Goal: Task Accomplishment & Management: Use online tool/utility

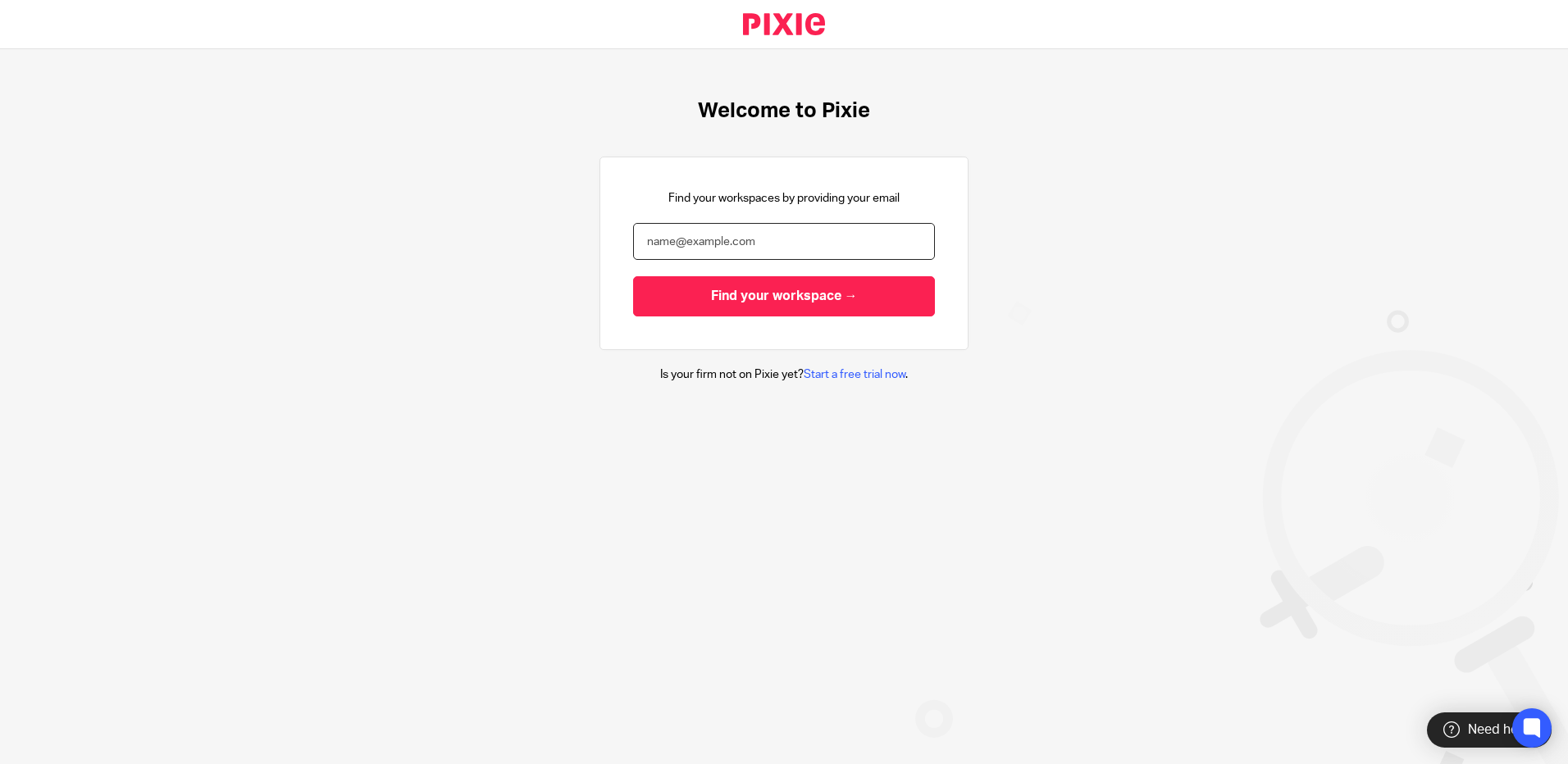
click at [669, 244] on input "email" at bounding box center [784, 242] width 301 height 37
type input "heather.barnes@xeinadin.com"
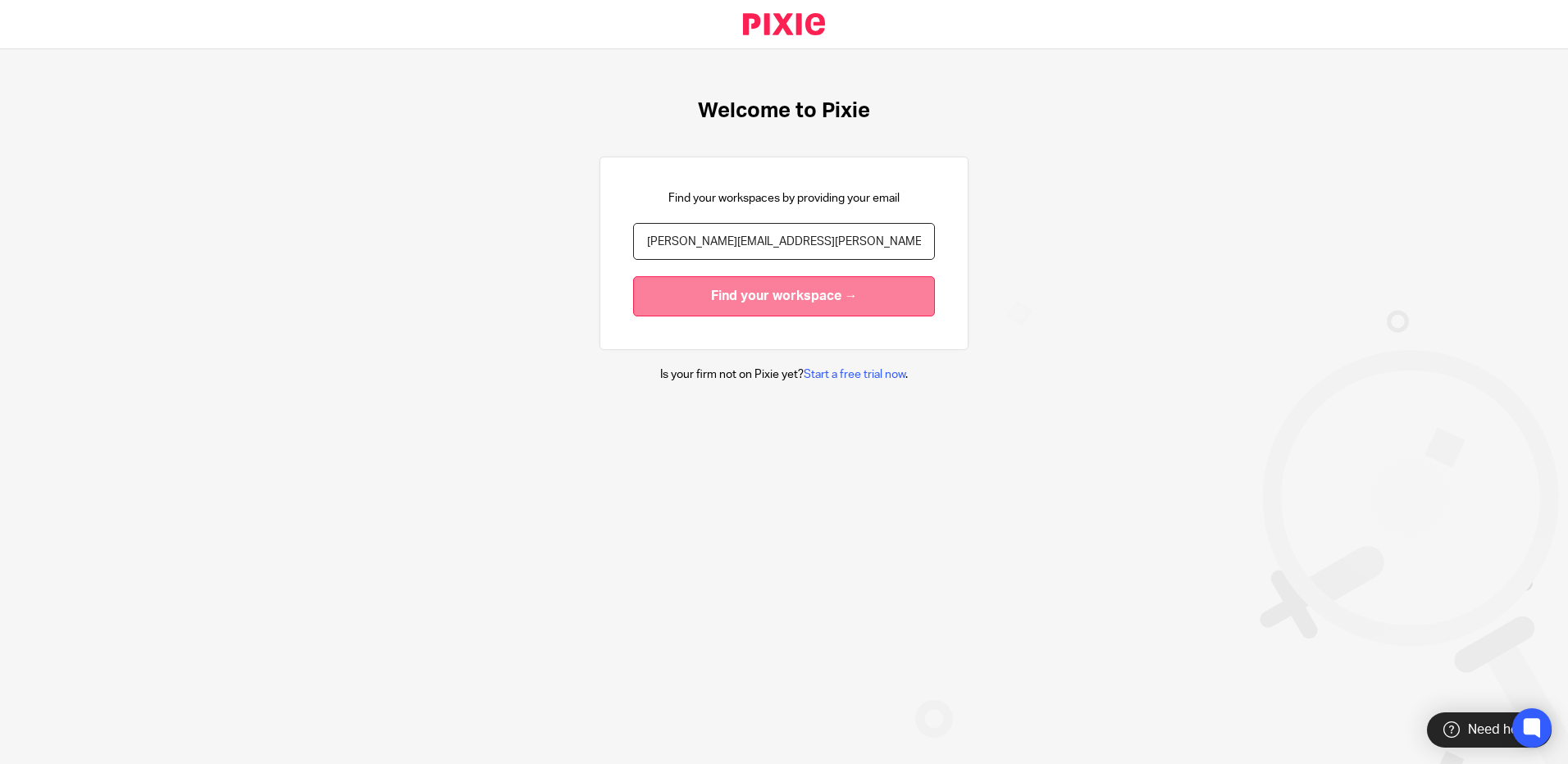
click at [711, 293] on input "Find your workspace →" at bounding box center [784, 296] width 301 height 40
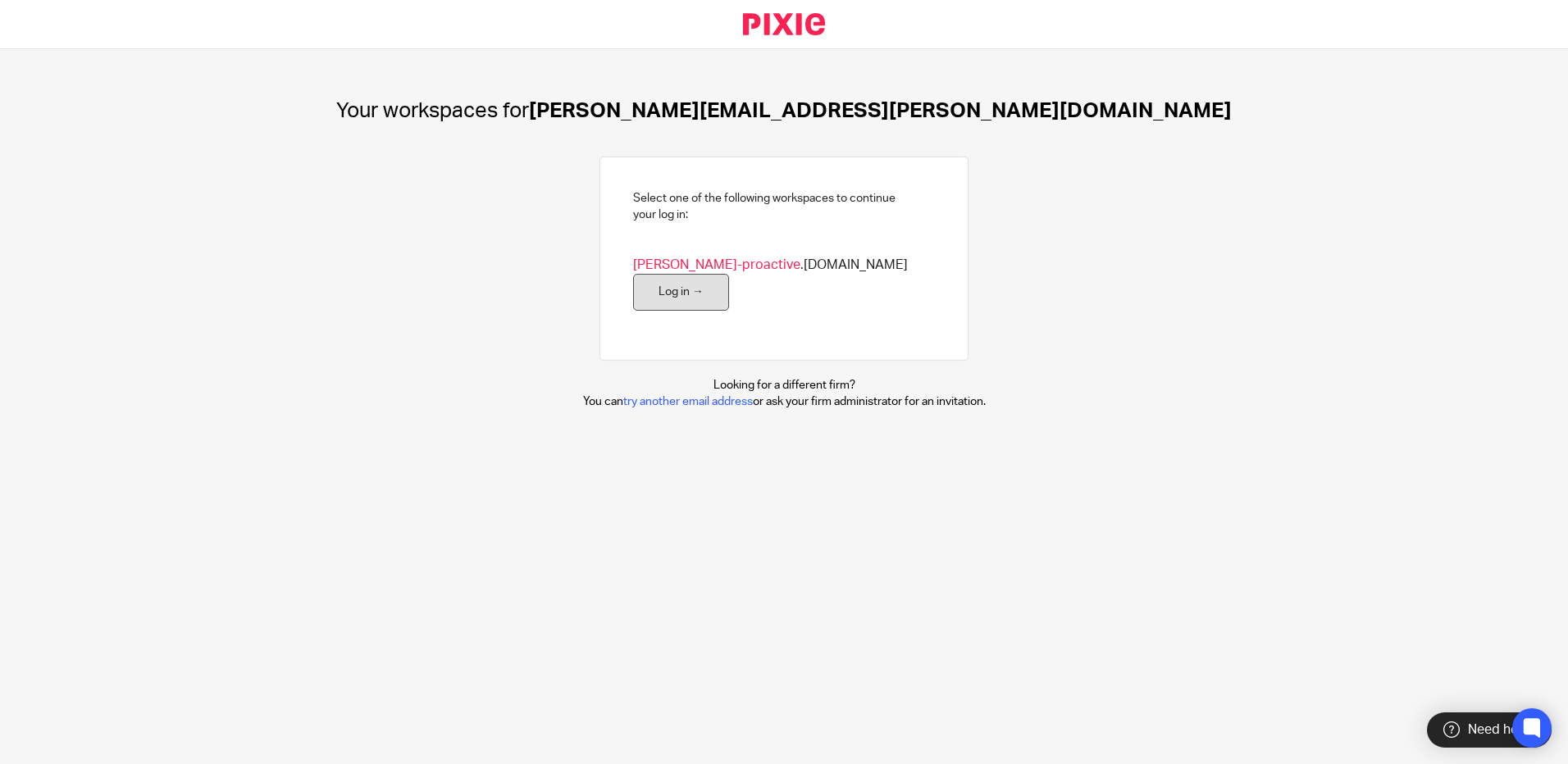
click at [729, 276] on link "Log in →" at bounding box center [681, 292] width 96 height 37
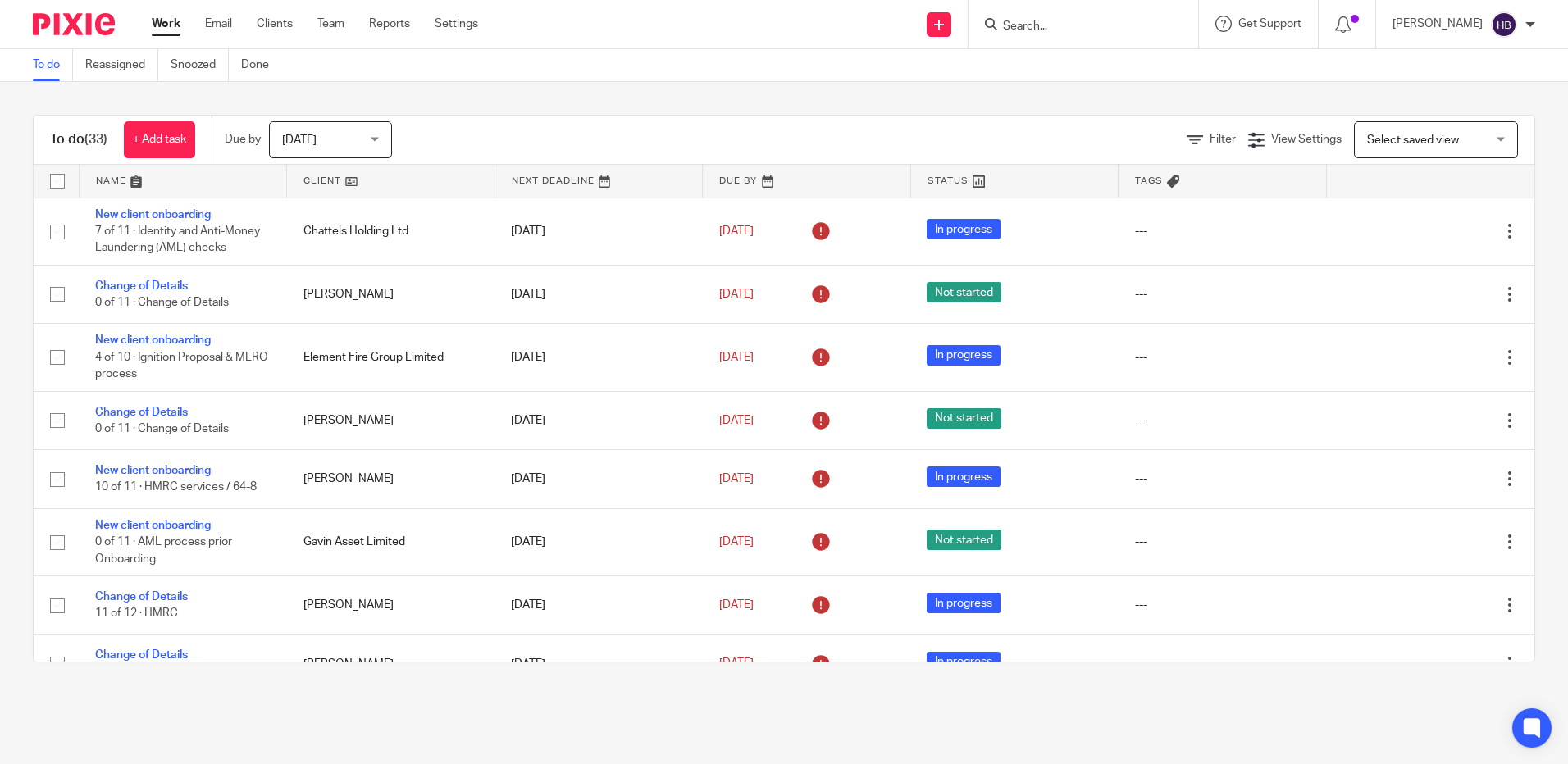
click at [1051, 25] on input "Search" at bounding box center [1075, 27] width 147 height 15
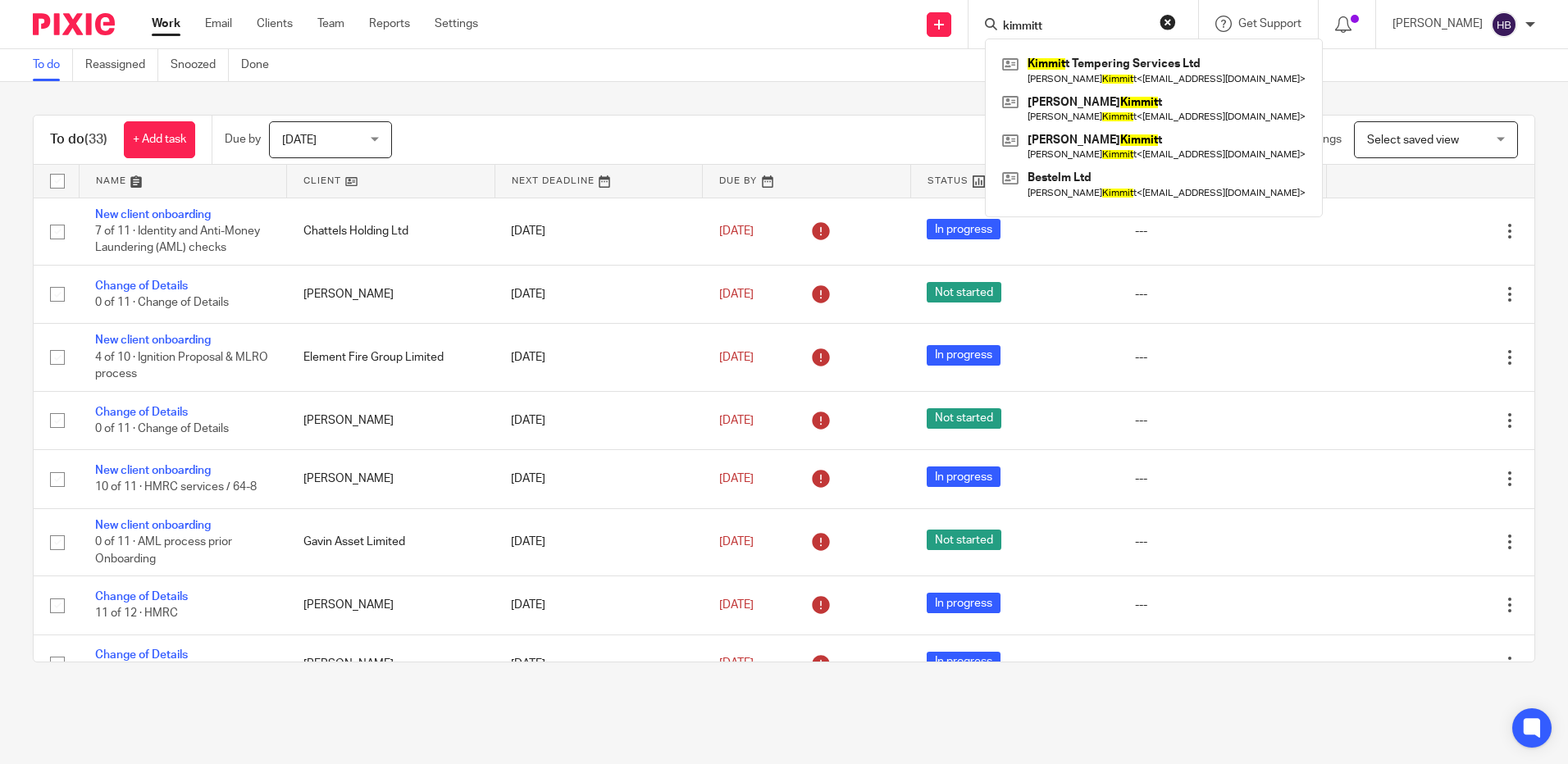
type input "kimmitt"
click button "submit" at bounding box center [0, 0] width 0 height 0
click at [1102, 66] on link at bounding box center [1154, 70] width 312 height 38
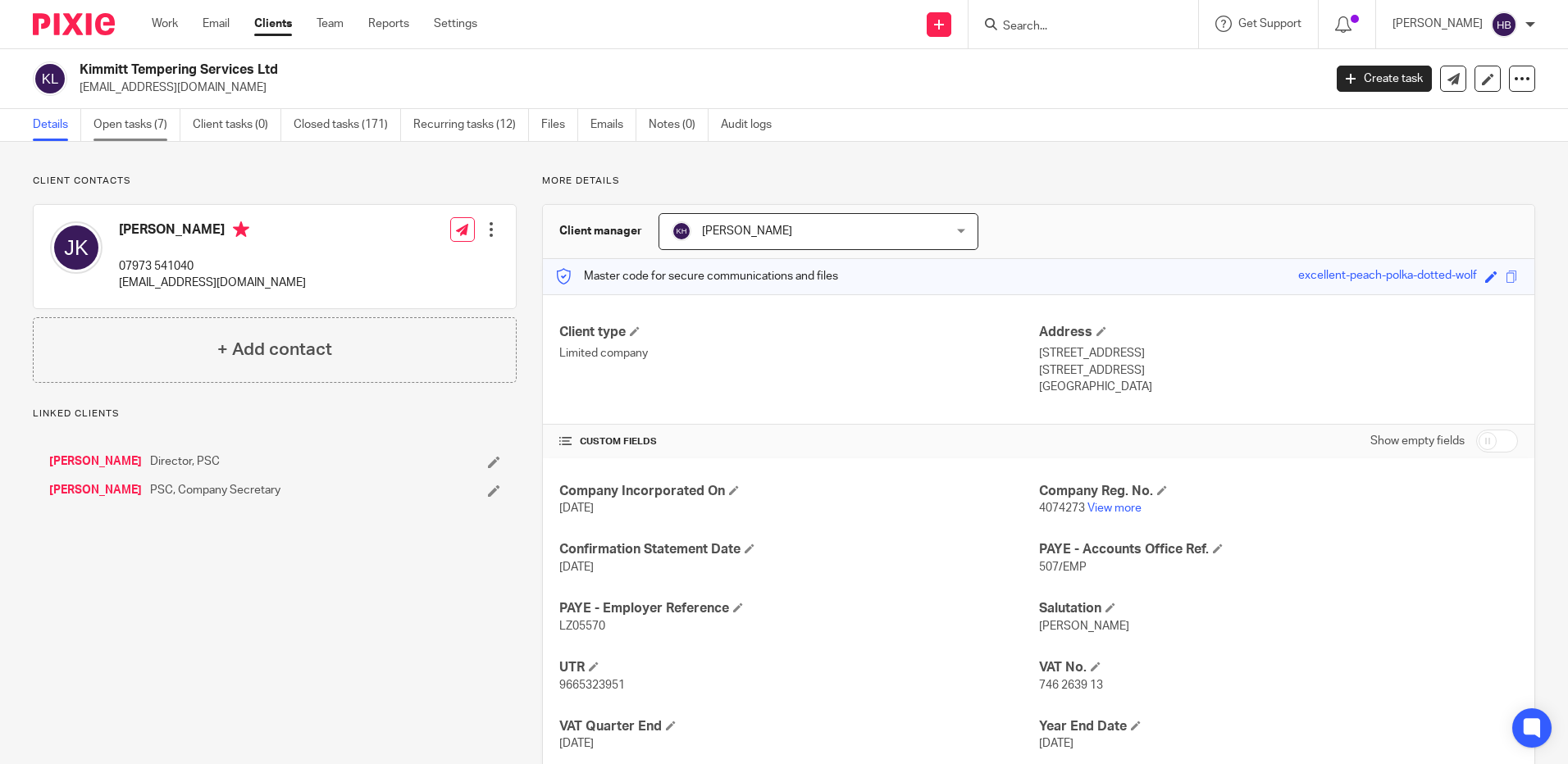
click at [117, 125] on link "Open tasks (7)" at bounding box center [137, 125] width 87 height 32
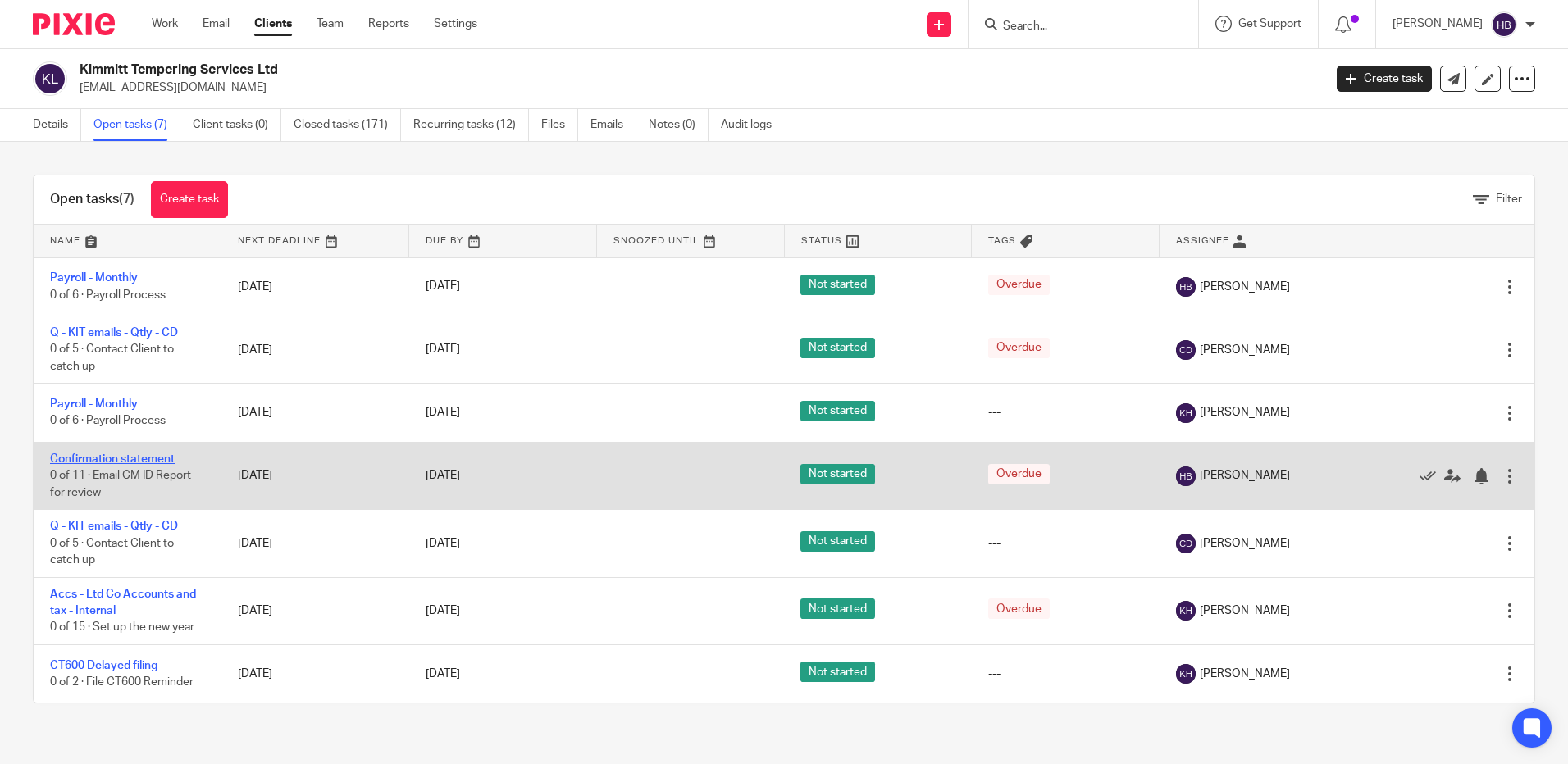
click at [106, 457] on link "Confirmation statement" at bounding box center [112, 459] width 124 height 11
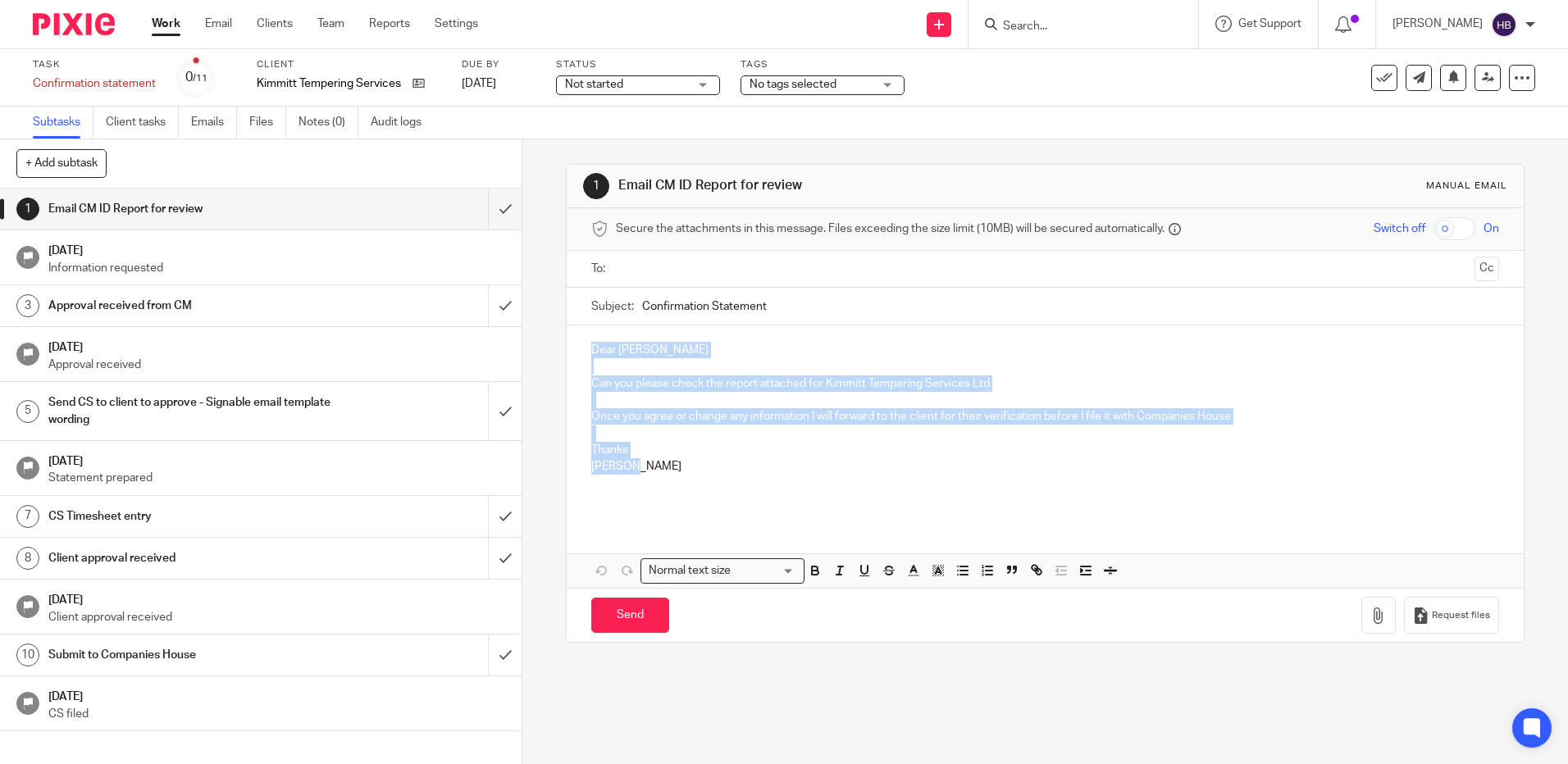
drag, startPoint x: 642, startPoint y: 471, endPoint x: 590, endPoint y: 350, distance: 131.7
click at [590, 350] on div "Dear Kevin Halford Can you please check the report attached for Kimmitt Temperi…" at bounding box center [1044, 423] width 956 height 195
copy div "Dear Kevin Halford Can you please check the report attached for Kimmitt Temperi…"
click at [486, 214] on input "submit" at bounding box center [261, 209] width 521 height 41
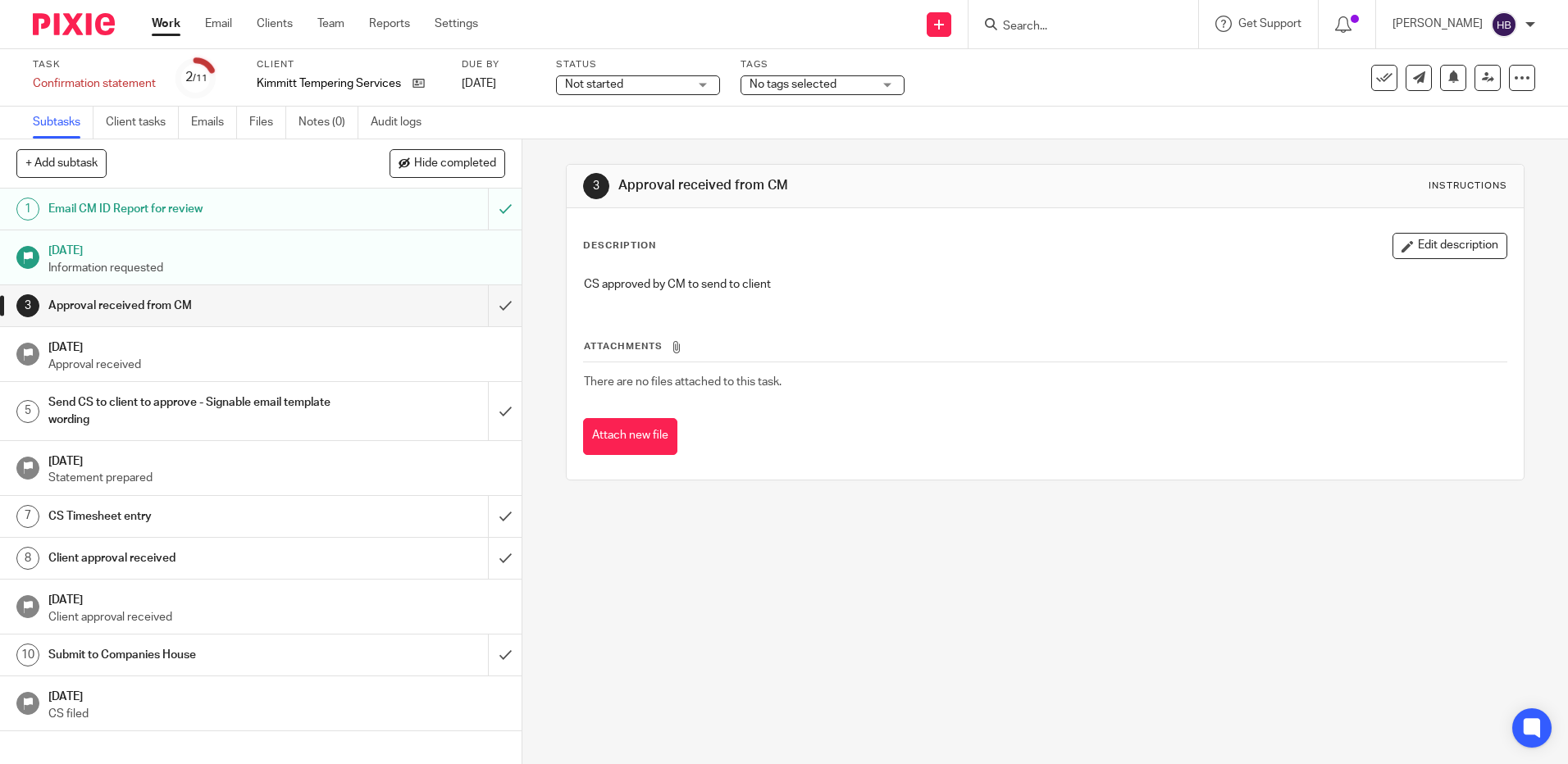
click at [1017, 30] on input "Search" at bounding box center [1075, 27] width 147 height 15
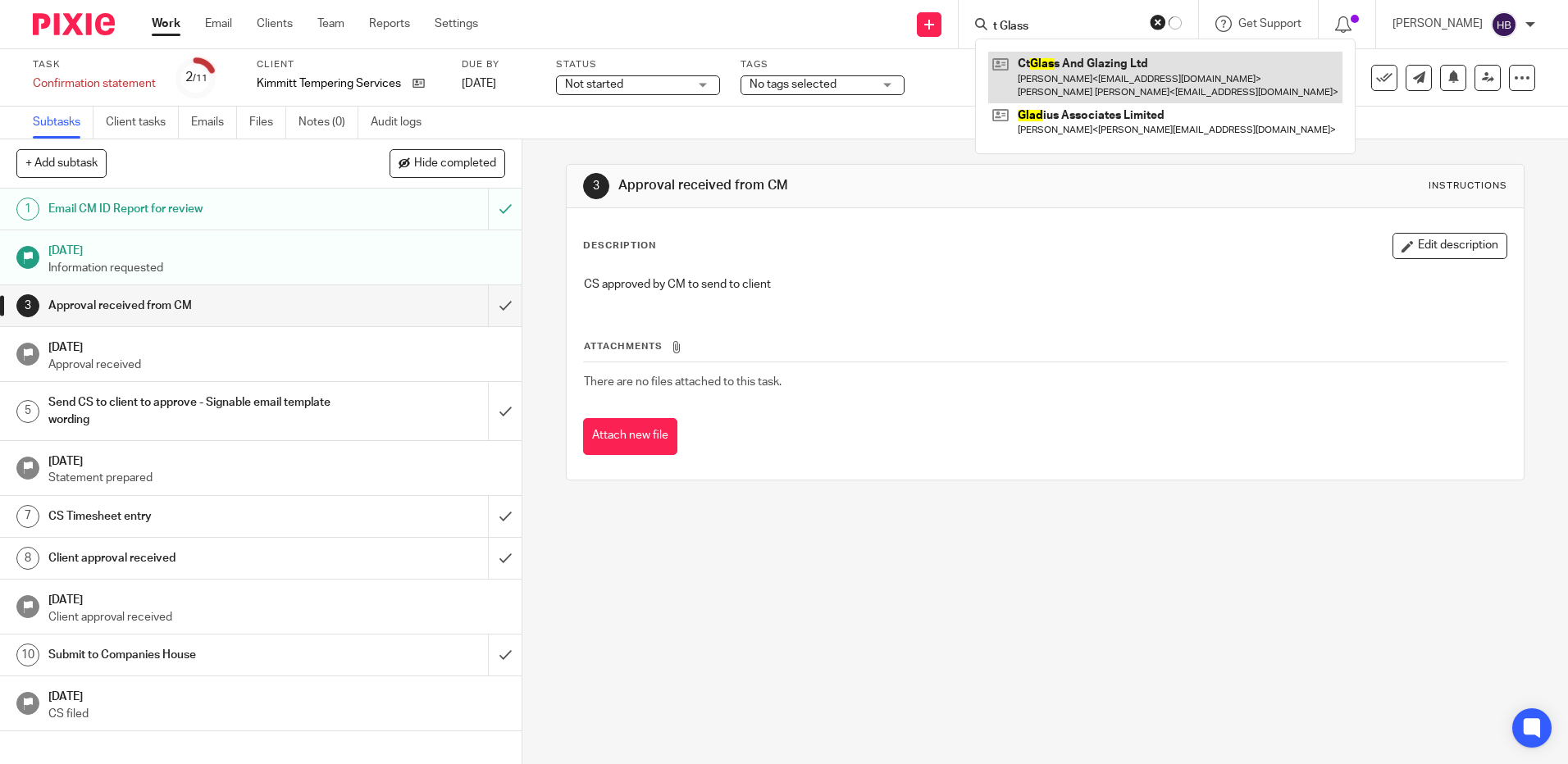
type input "t Glass"
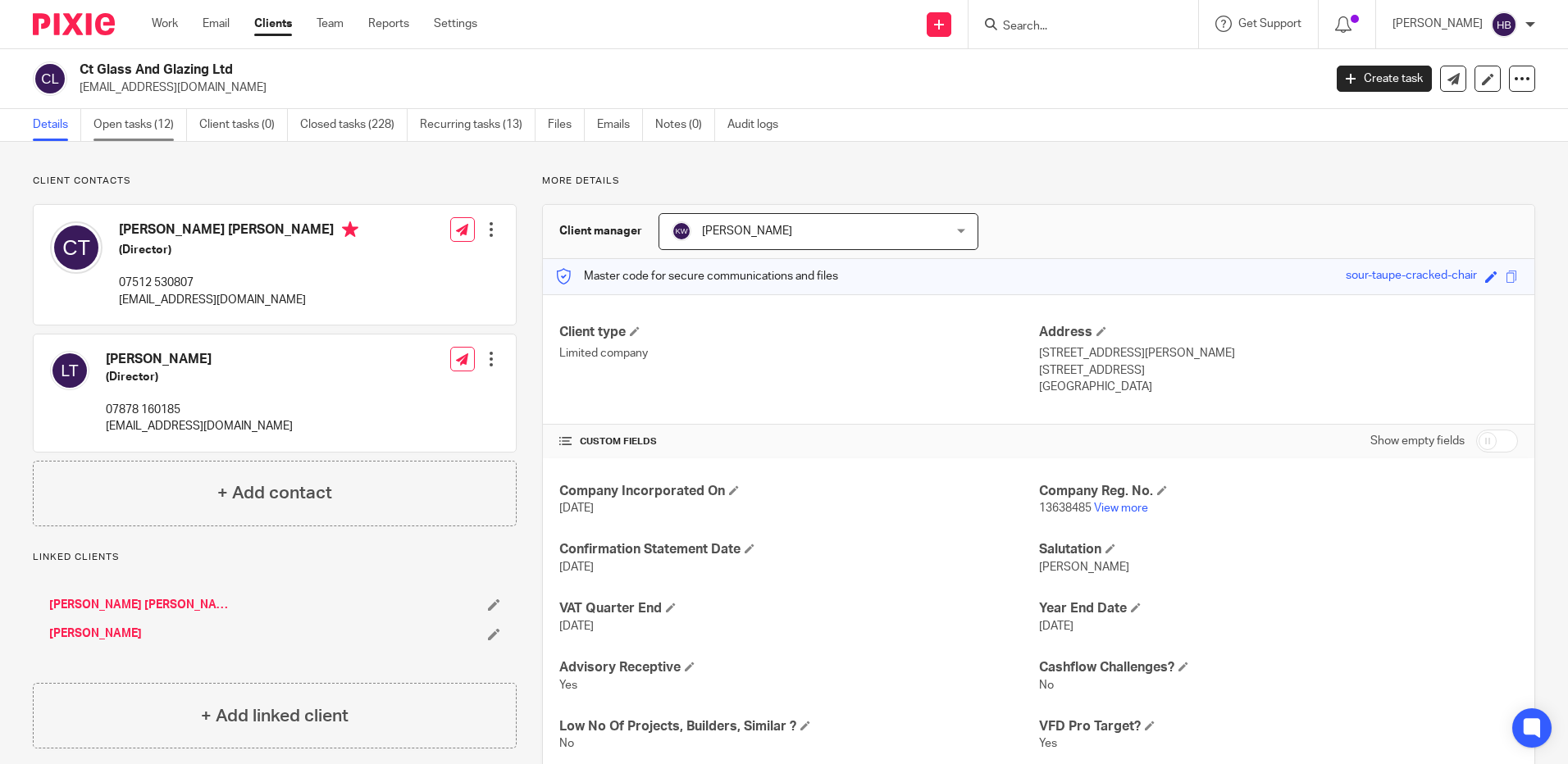
click at [136, 124] on link "Open tasks (12)" at bounding box center [140, 125] width 94 height 32
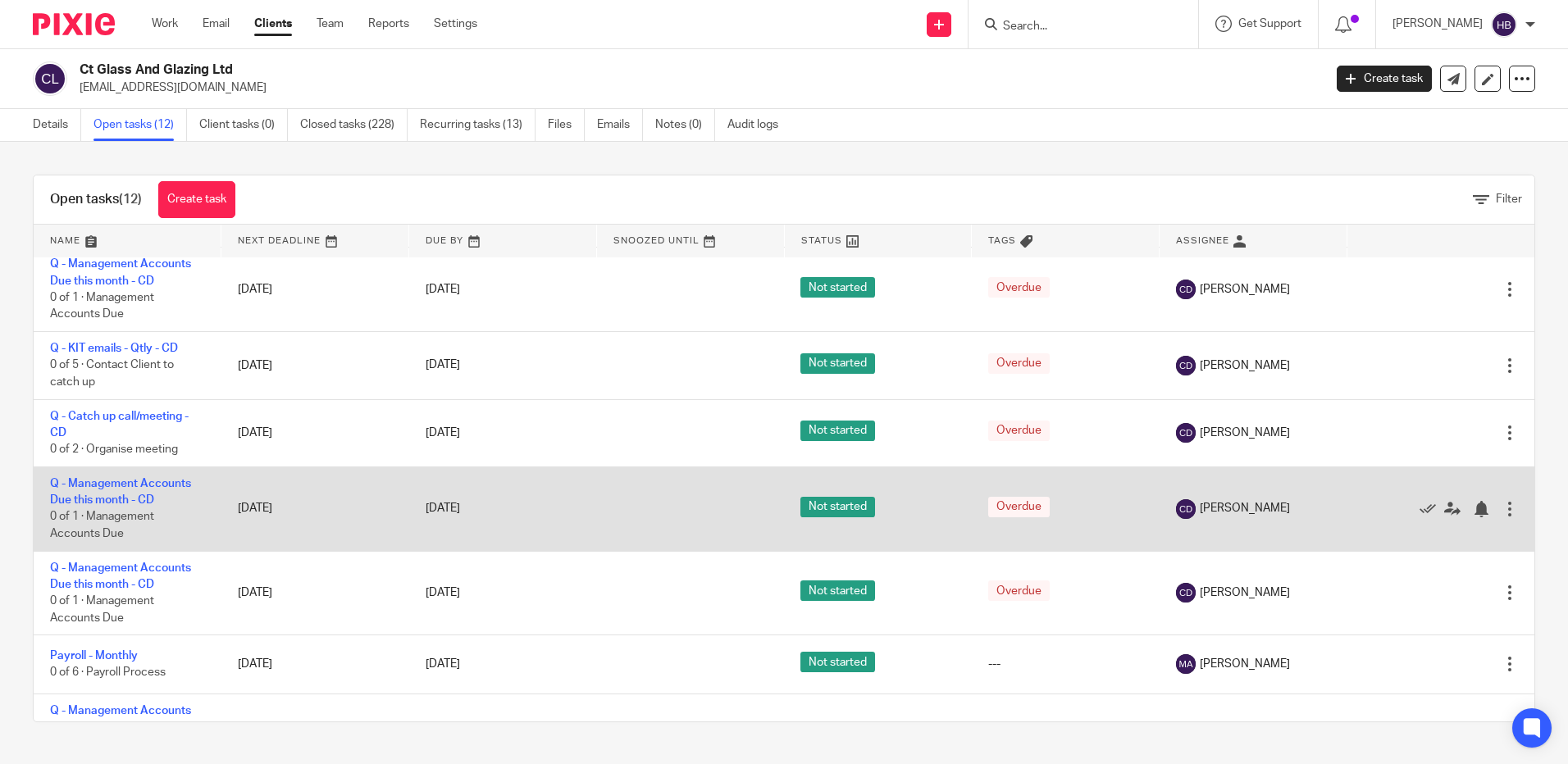
scroll to position [437, 0]
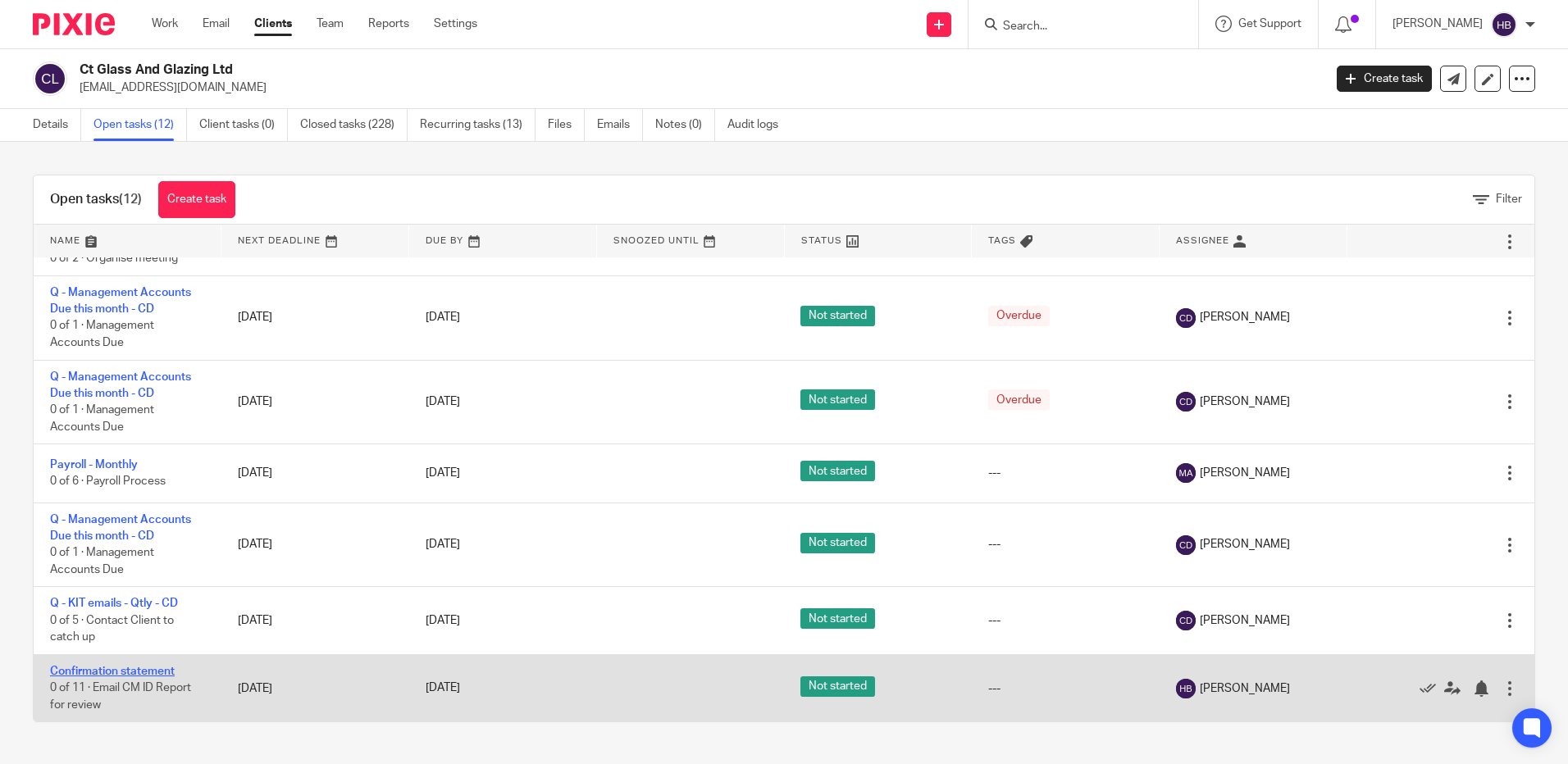
click at [162, 668] on link "Confirmation statement" at bounding box center [112, 671] width 124 height 11
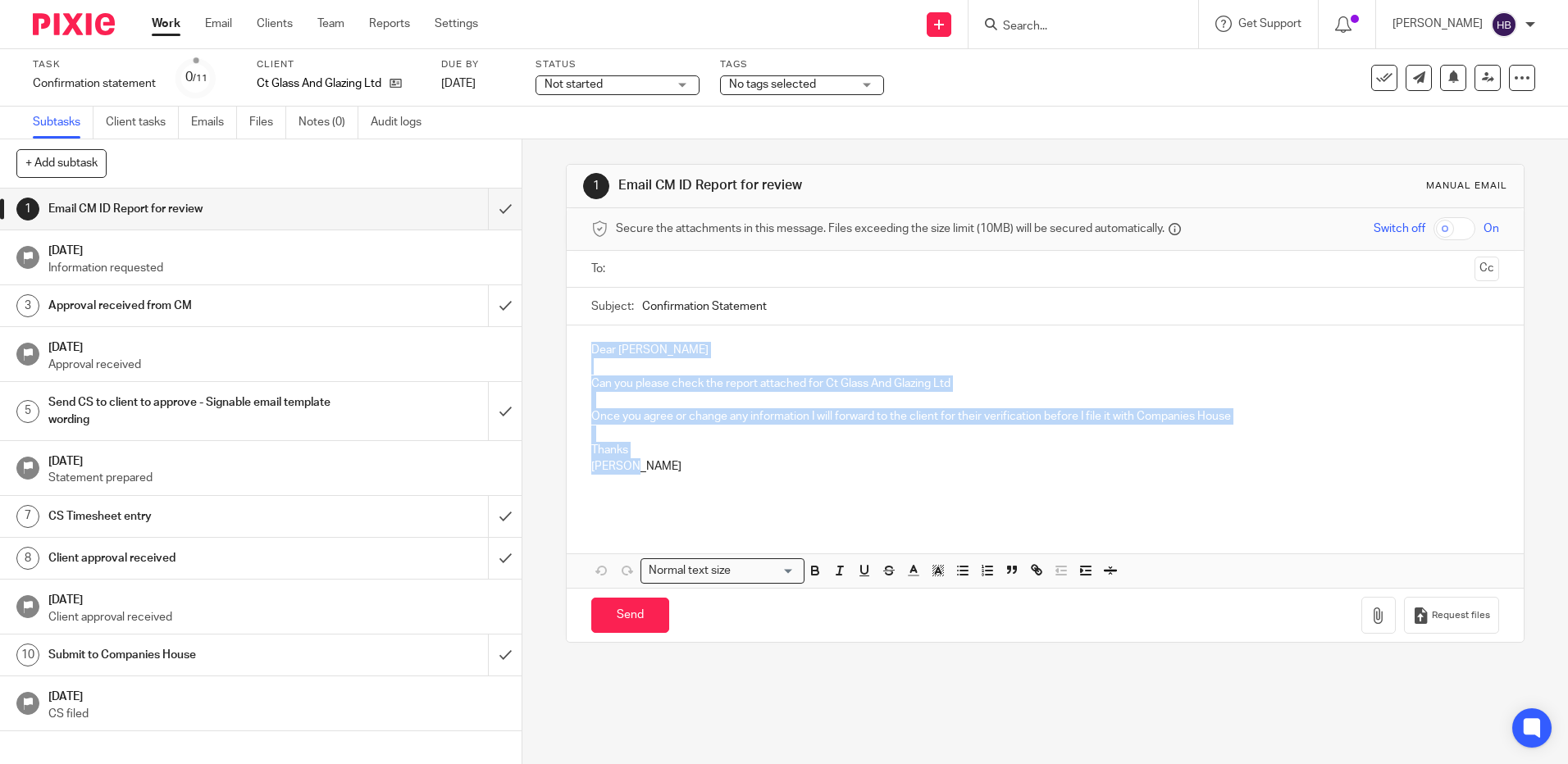
drag, startPoint x: 638, startPoint y: 464, endPoint x: 583, endPoint y: 348, distance: 128.4
click at [583, 348] on div "Dear [PERSON_NAME] Can you please check the report attached for Ct Glass And Gl…" at bounding box center [1044, 423] width 956 height 195
copy div "Dear [PERSON_NAME] Can you please check the report attached for Ct Glass And Gl…"
click at [485, 210] on input "submit" at bounding box center [261, 209] width 521 height 41
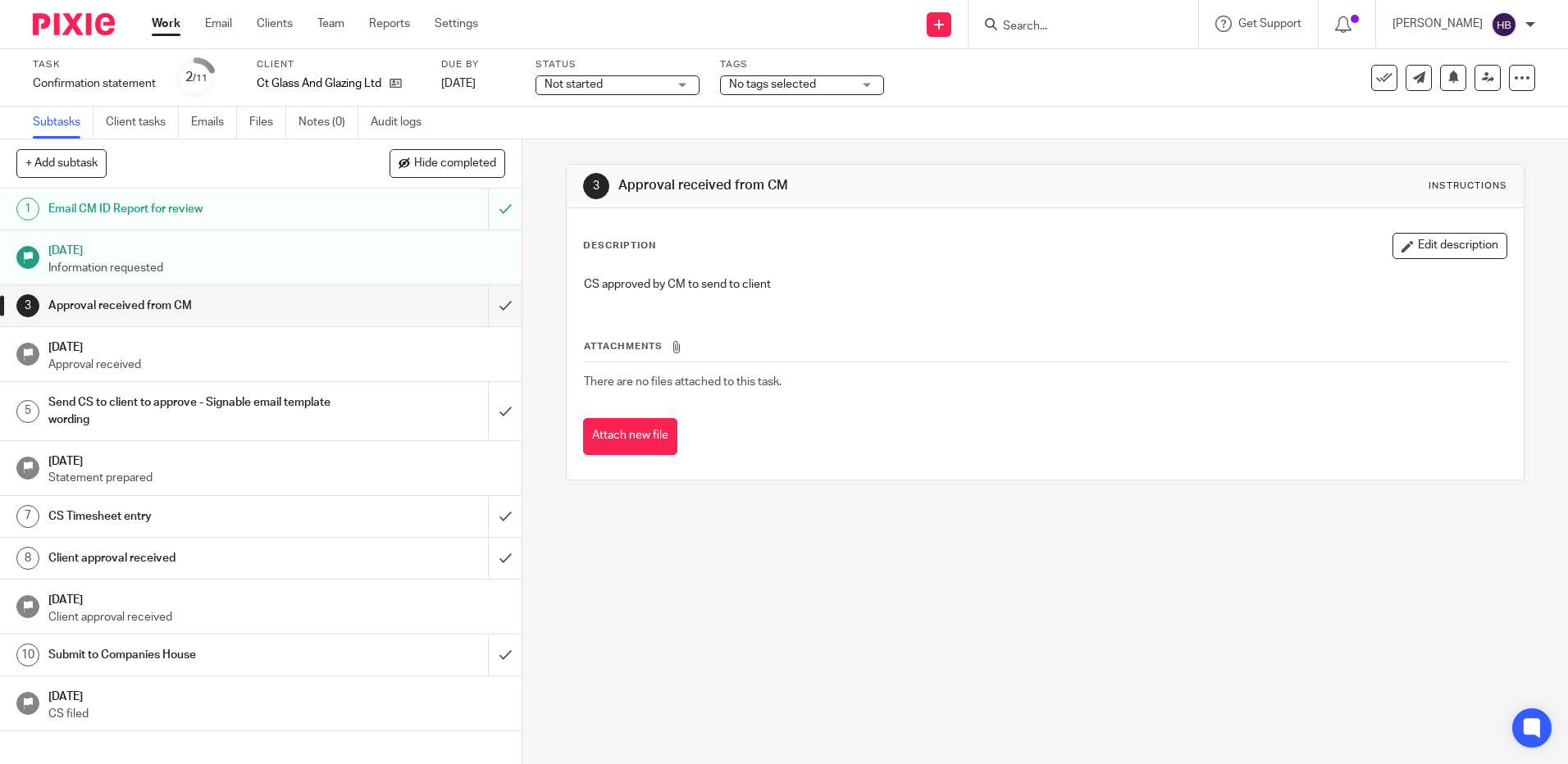
click at [1023, 23] on input "Search" at bounding box center [1075, 27] width 147 height 15
click at [1039, 22] on input "Search" at bounding box center [1075, 27] width 147 height 15
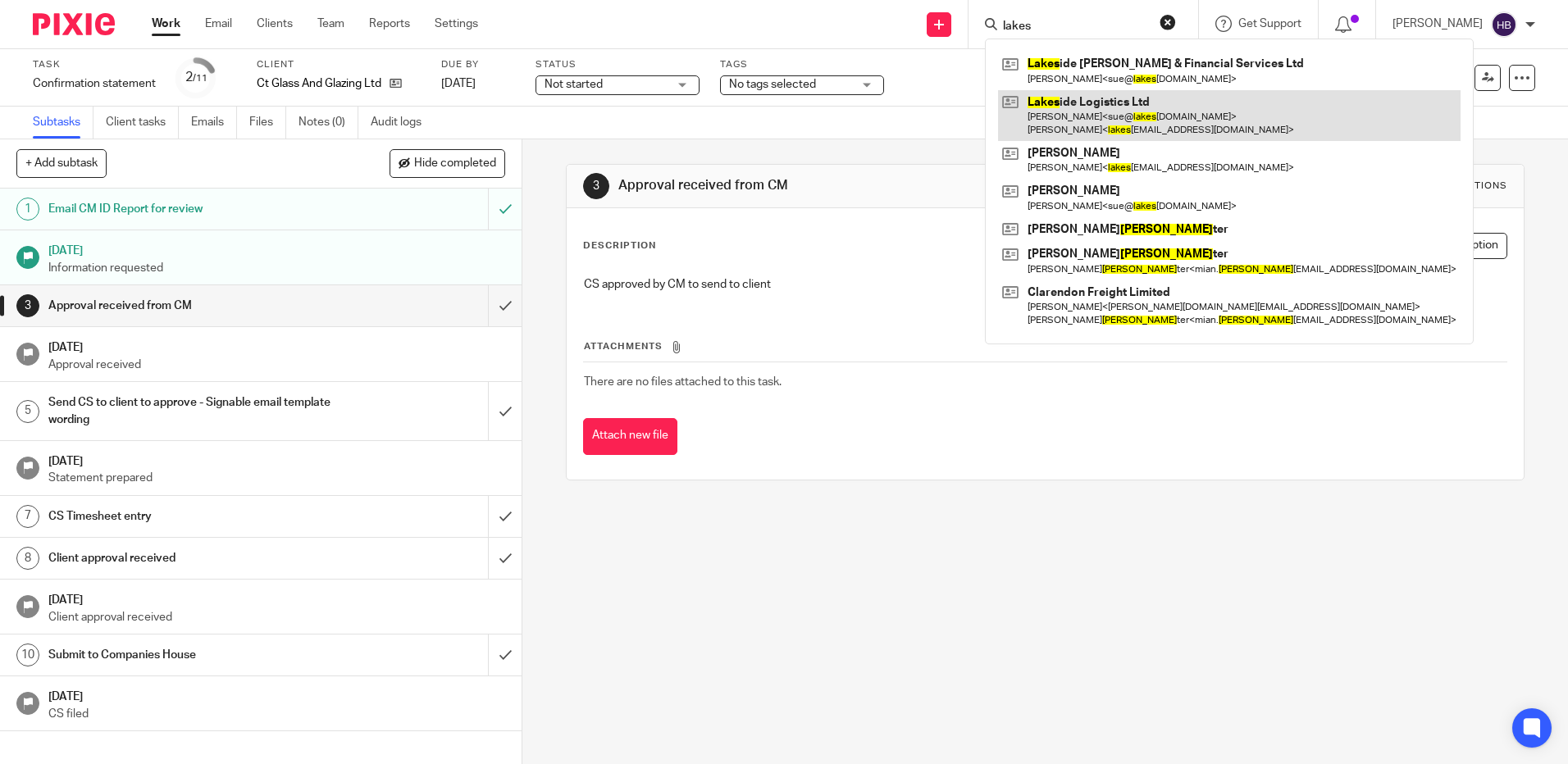
type input "lakes"
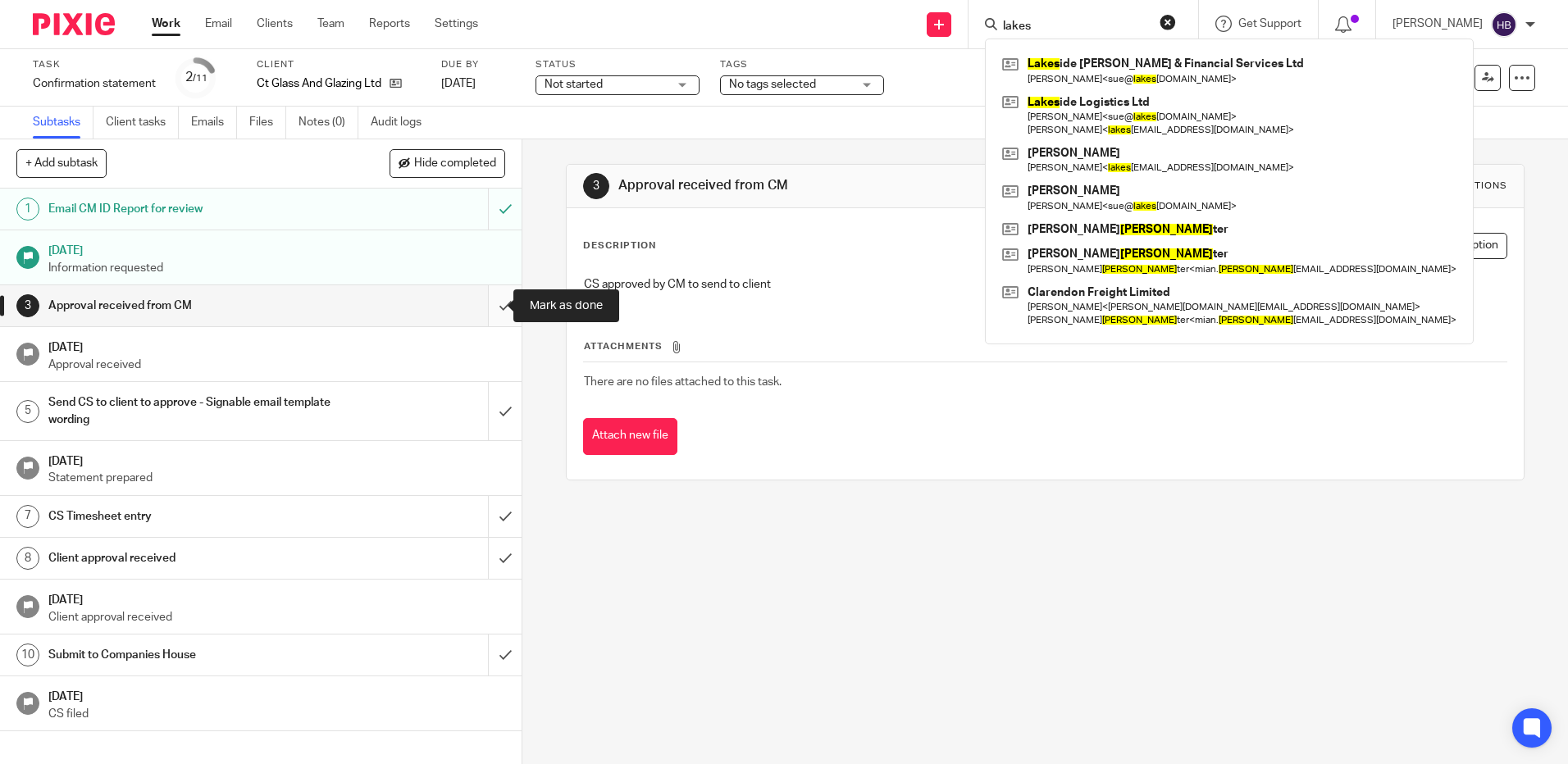
click at [485, 304] on input "submit" at bounding box center [261, 306] width 521 height 41
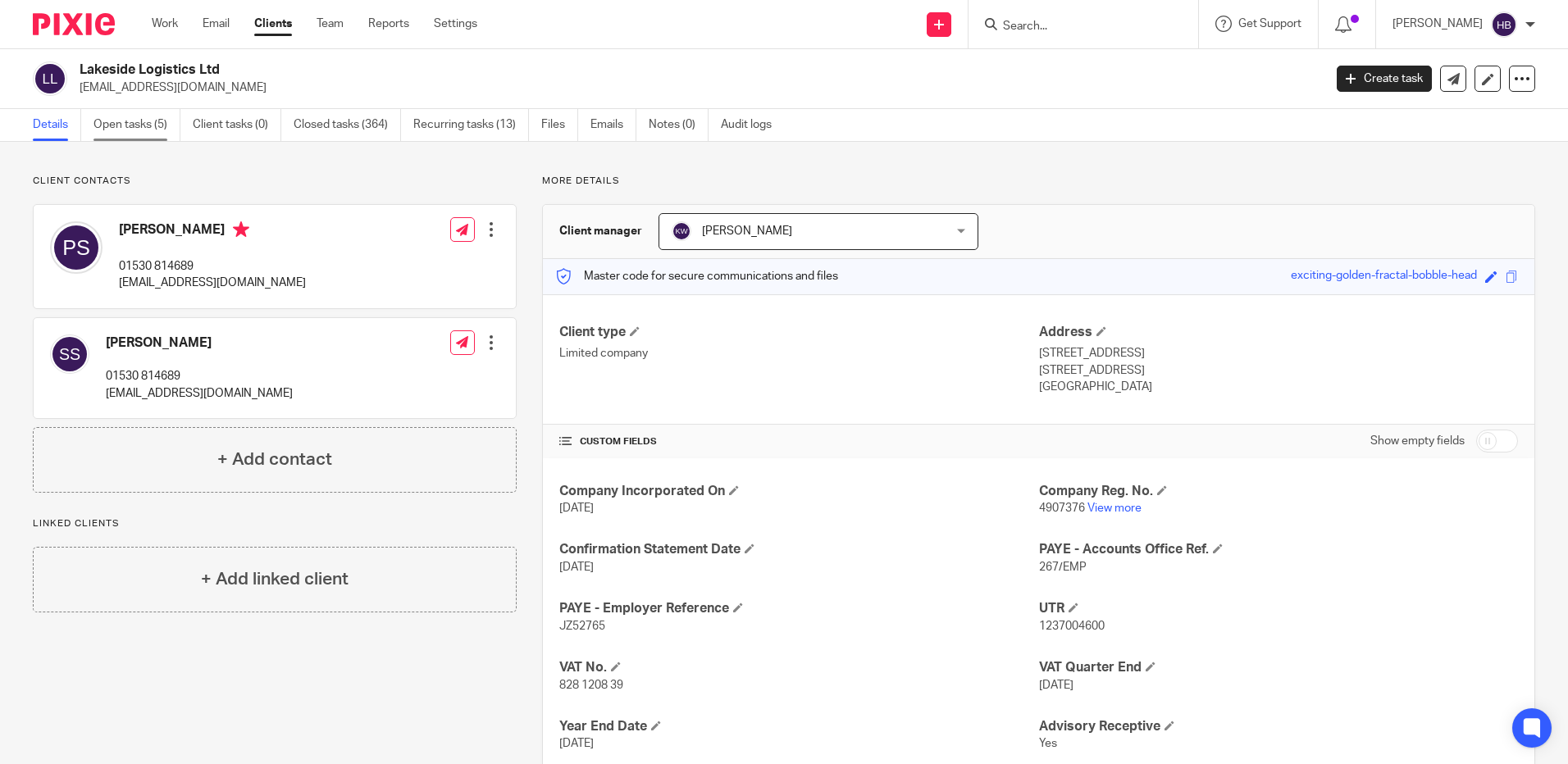
click at [125, 124] on link "Open tasks (5)" at bounding box center [137, 125] width 87 height 32
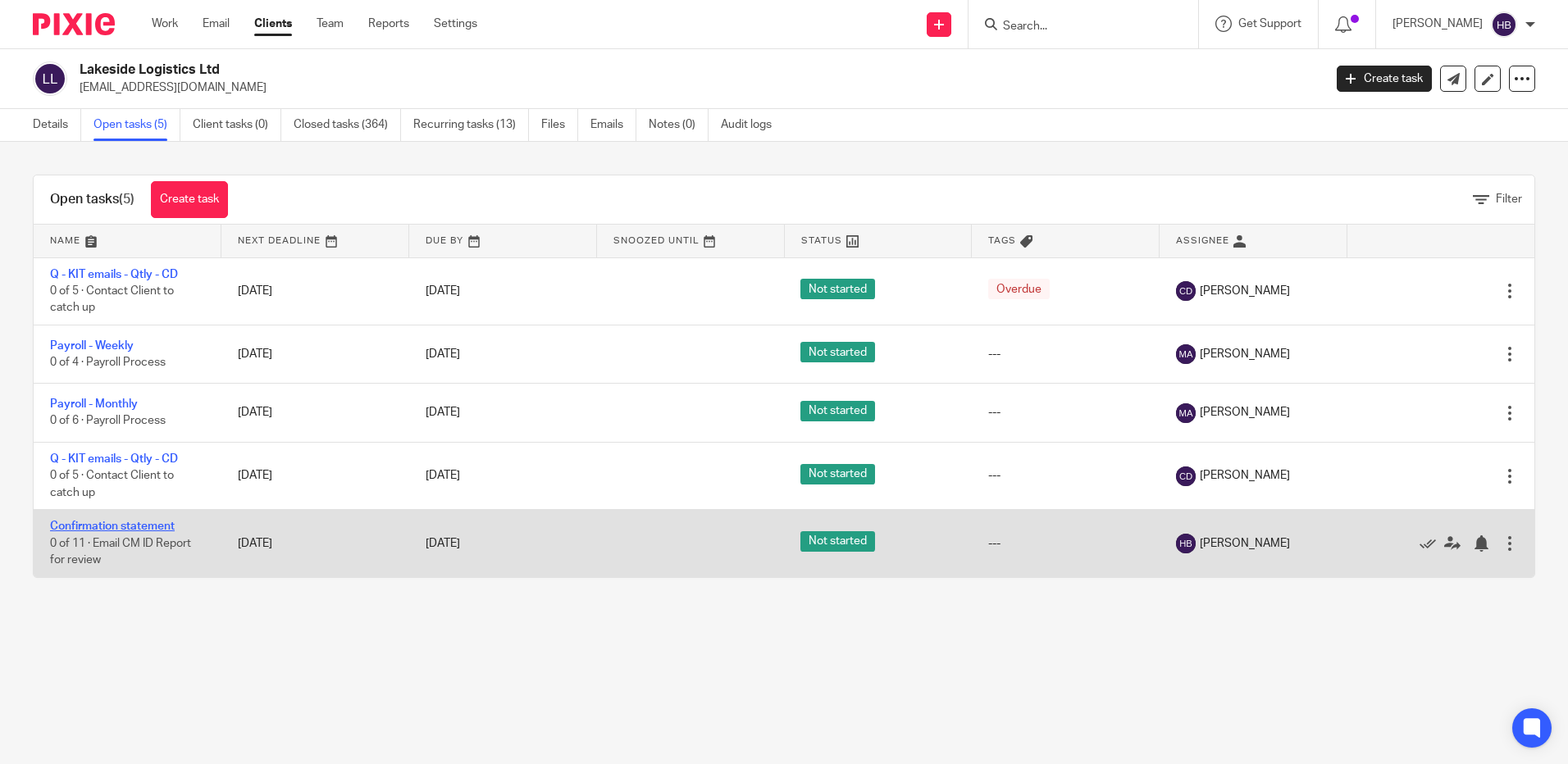
click at [111, 524] on link "Confirmation statement" at bounding box center [112, 527] width 124 height 11
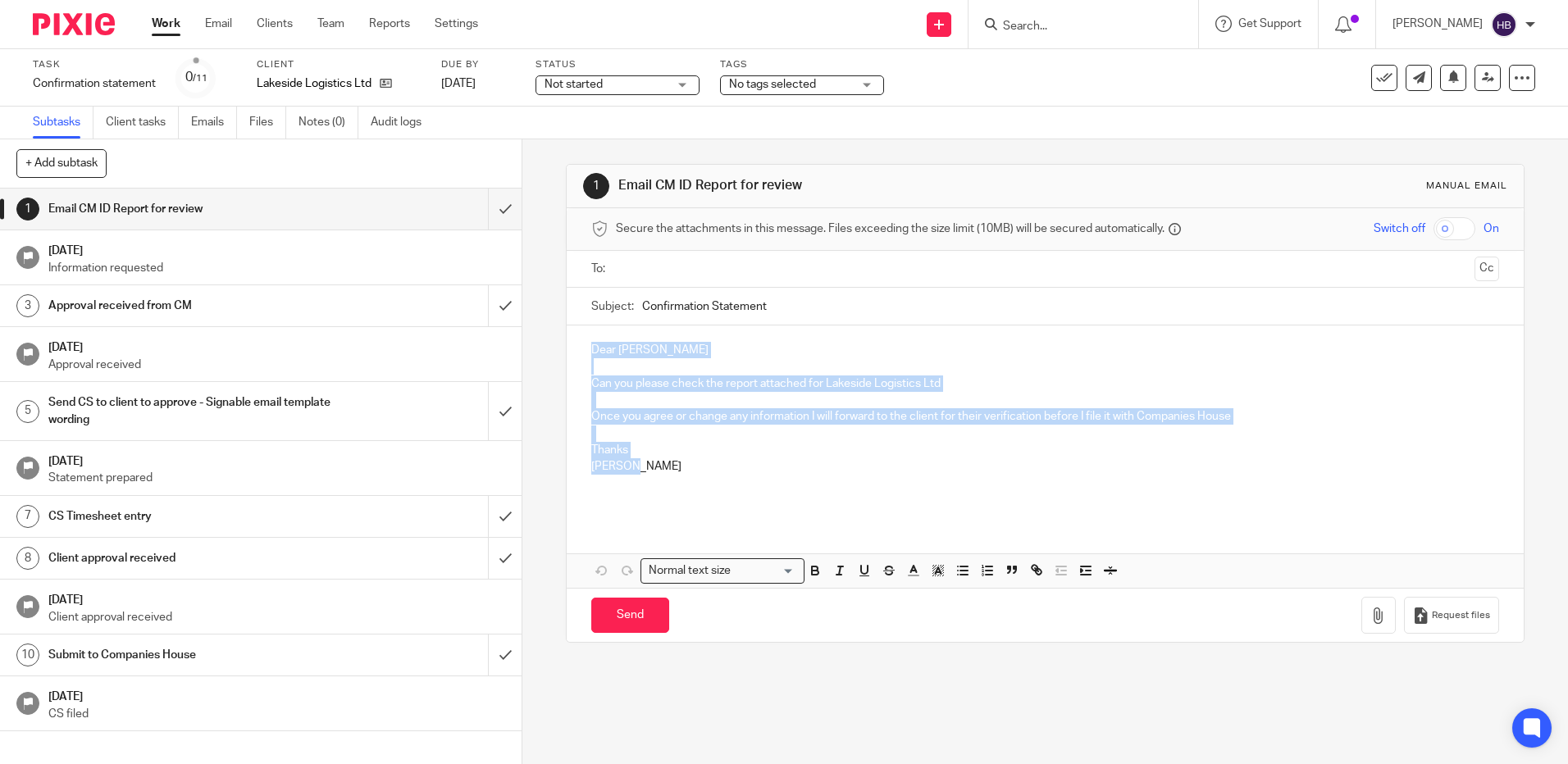
drag, startPoint x: 640, startPoint y: 471, endPoint x: 590, endPoint y: 344, distance: 136.5
click at [590, 344] on div "Dear [PERSON_NAME] Can you please check the report attached for Lakeside Logist…" at bounding box center [1044, 423] width 956 height 195
copy div "Dear [PERSON_NAME] Can you please check the report attached for Lakeside Logist…"
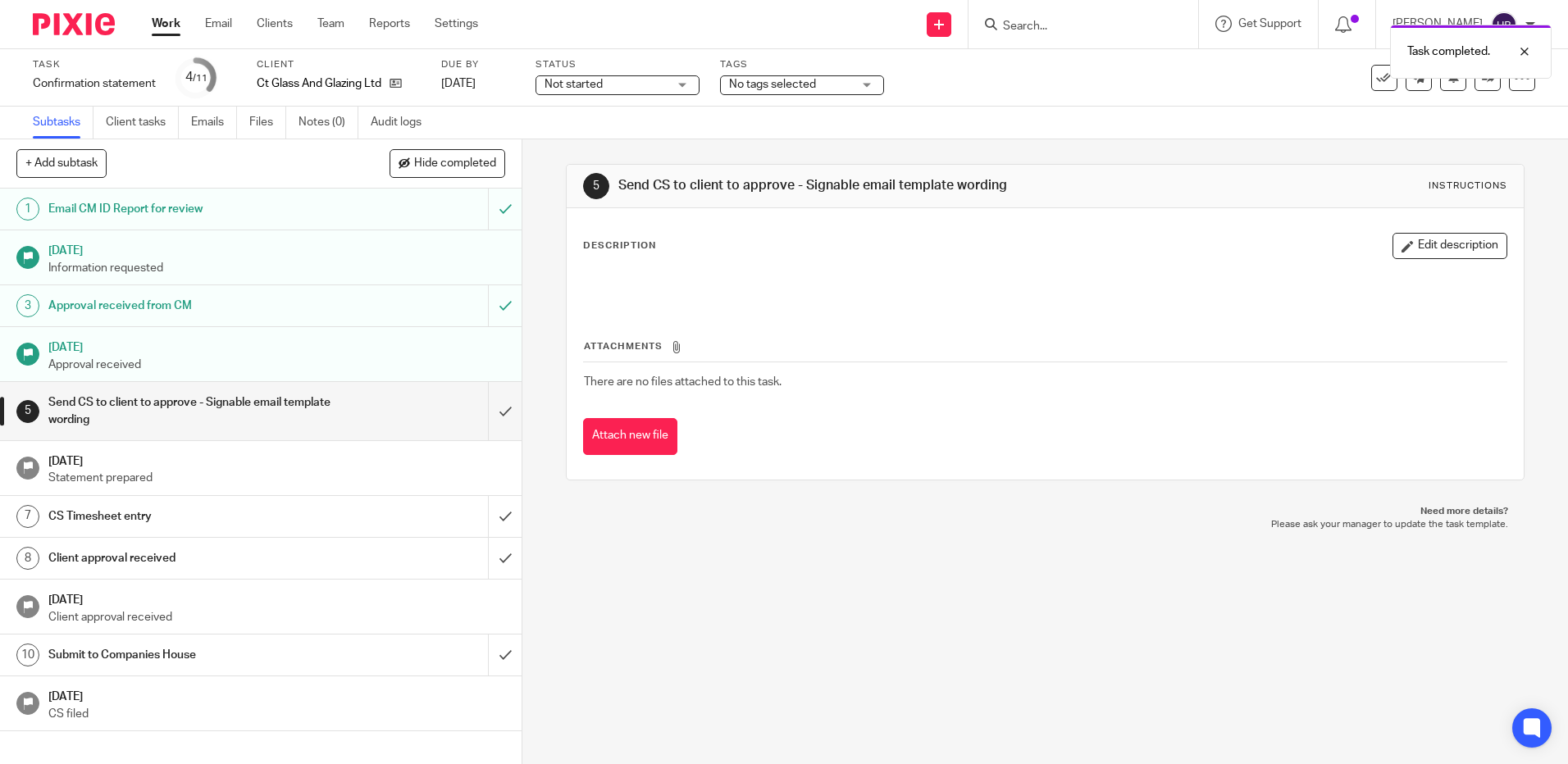
click at [488, 414] on input "submit" at bounding box center [261, 411] width 521 height 58
